Goal: Navigation & Orientation: Find specific page/section

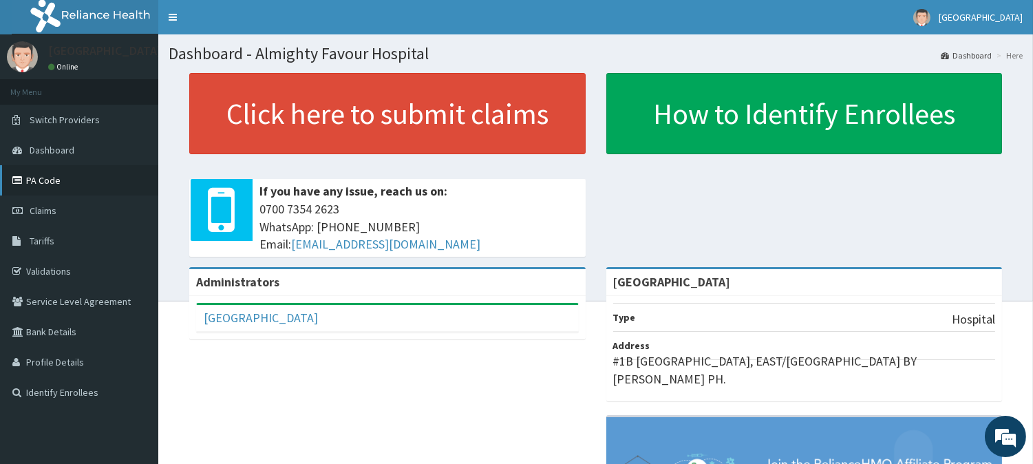
click at [45, 180] on link "PA Code" at bounding box center [79, 180] width 158 height 30
